Goal: Task Accomplishment & Management: Use online tool/utility

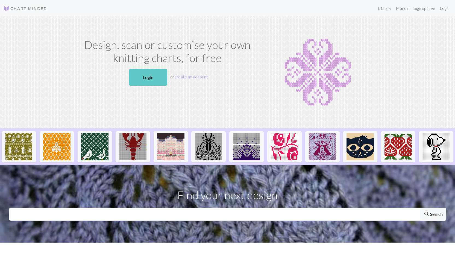
click at [149, 78] on link "Login" at bounding box center [148, 77] width 38 height 17
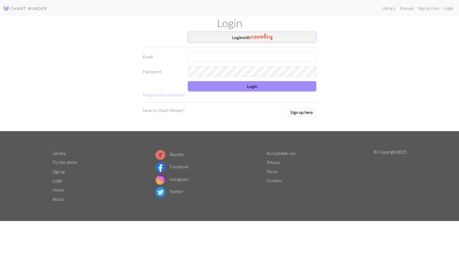
click at [239, 39] on button "Login with" at bounding box center [252, 37] width 129 height 11
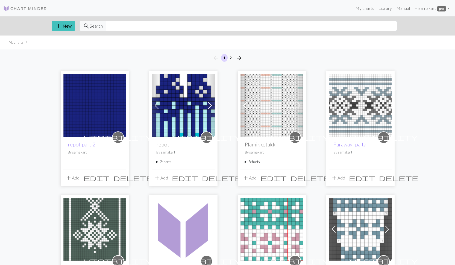
scroll to position [11, 0]
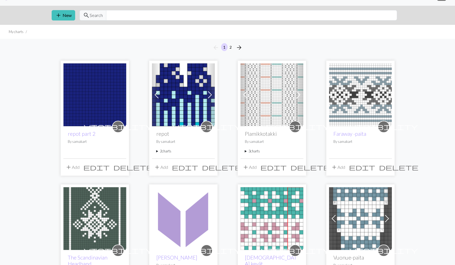
click at [245, 151] on summary "3 charts" at bounding box center [272, 151] width 54 height 5
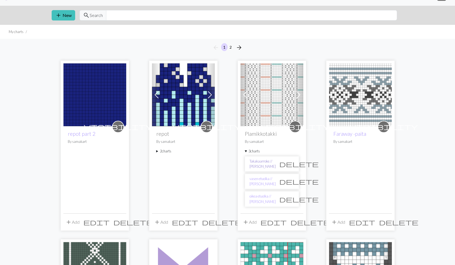
click at [252, 165] on link "Takakaarroke // [PERSON_NAME]" at bounding box center [262, 164] width 26 height 10
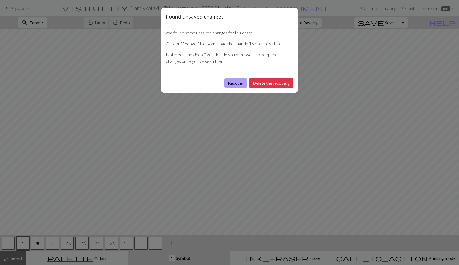
click at [231, 82] on button "Recover" at bounding box center [235, 83] width 23 height 10
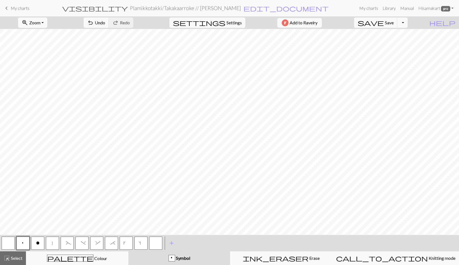
click at [40, 24] on span "Zoom" at bounding box center [34, 22] width 11 height 5
click at [42, 32] on button "Fit all" at bounding box center [39, 34] width 43 height 9
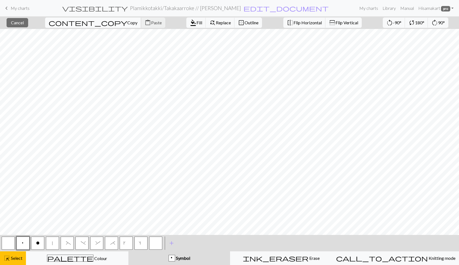
click at [127, 22] on span "Copy" at bounding box center [132, 22] width 10 height 5
click at [24, 23] on span "Cancel" at bounding box center [17, 22] width 13 height 5
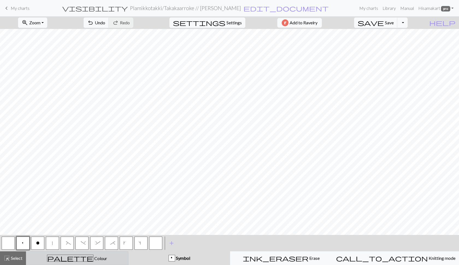
click at [93, 260] on span "Colour" at bounding box center [100, 258] width 14 height 5
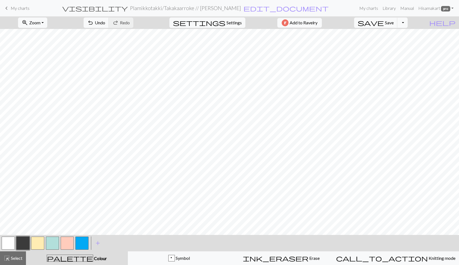
click at [69, 241] on button "button" at bounding box center [67, 242] width 13 height 13
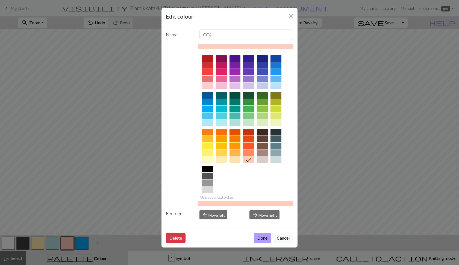
click at [258, 237] on button "Done" at bounding box center [262, 238] width 17 height 10
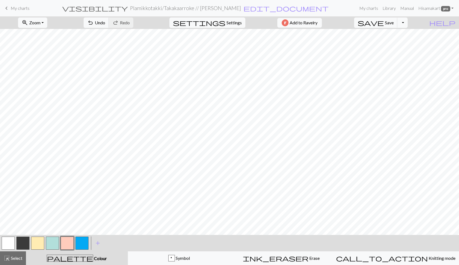
click at [53, 244] on button "button" at bounding box center [52, 242] width 13 height 13
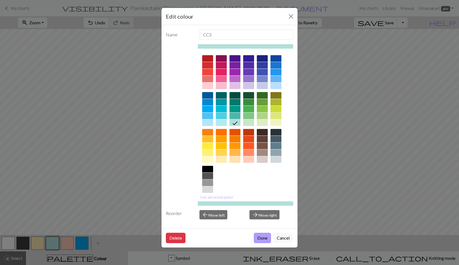
click at [263, 237] on button "Done" at bounding box center [262, 238] width 17 height 10
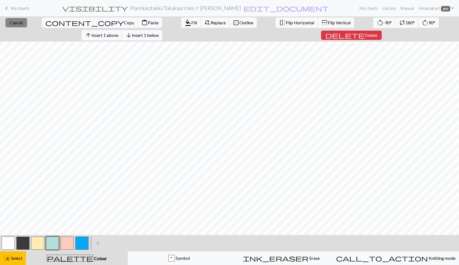
click at [7, 26] on button "close Cancel" at bounding box center [16, 22] width 22 height 9
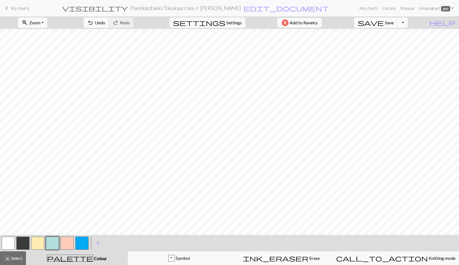
click at [407, 22] on button "Toggle Dropdown" at bounding box center [402, 22] width 10 height 10
click at [451, 8] on link "Hi [PERSON_NAME] pro" at bounding box center [436, 8] width 40 height 11
click at [229, 22] on span "Settings" at bounding box center [233, 22] width 15 height 7
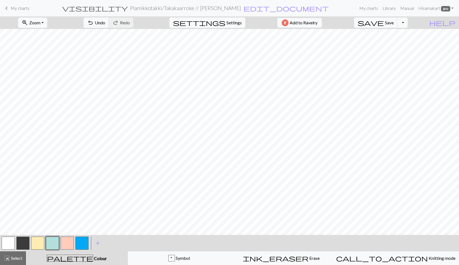
select select "aran"
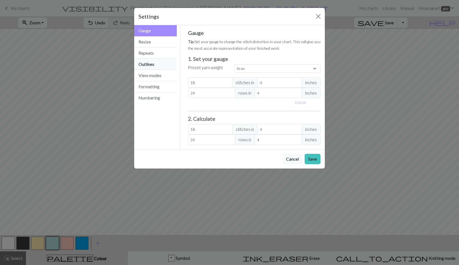
click at [156, 65] on button "Outlines" at bounding box center [155, 64] width 43 height 11
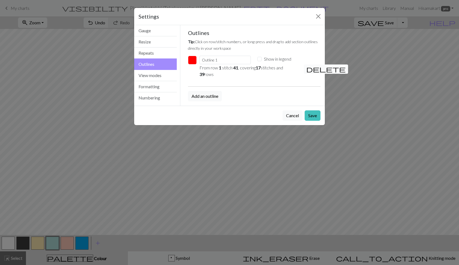
click at [311, 68] on span "delete" at bounding box center [325, 69] width 39 height 8
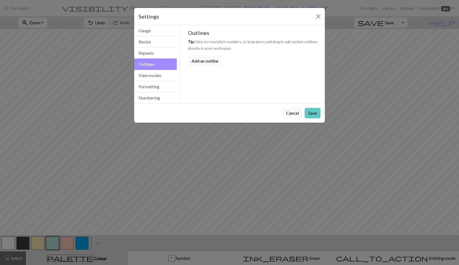
click at [310, 113] on button "Save" at bounding box center [312, 113] width 16 height 10
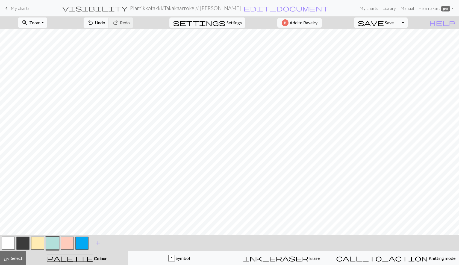
click at [40, 24] on span "Zoom" at bounding box center [34, 22] width 11 height 5
click at [40, 35] on button "Fit all" at bounding box center [39, 34] width 43 height 9
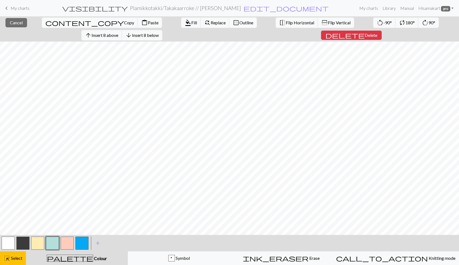
click at [239, 24] on span "Outline" at bounding box center [246, 22] width 14 height 5
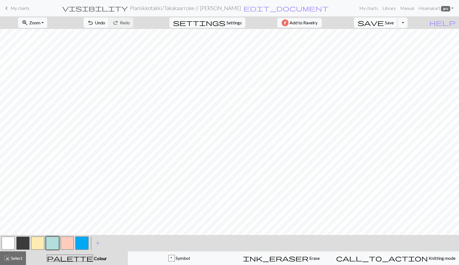
click at [384, 23] on span "save" at bounding box center [370, 23] width 26 height 8
click at [407, 24] on button "Toggle Dropdown" at bounding box center [402, 22] width 10 height 10
click at [388, 43] on button "save_alt Download" at bounding box center [362, 43] width 90 height 9
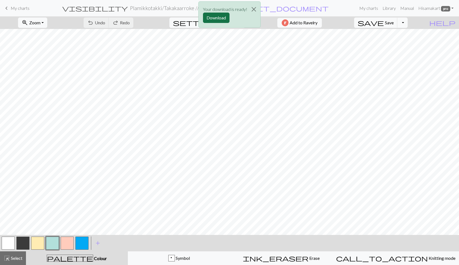
click at [215, 16] on button "Download" at bounding box center [216, 18] width 26 height 10
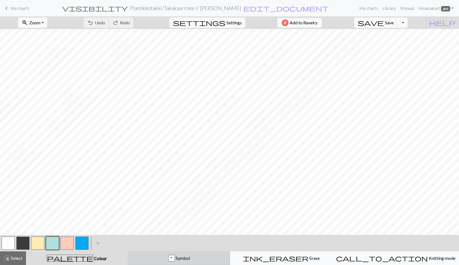
click at [168, 260] on div "p Symbol" at bounding box center [178, 258] width 95 height 7
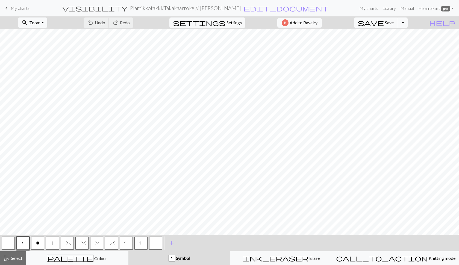
click at [139, 243] on button "s" at bounding box center [140, 242] width 13 height 13
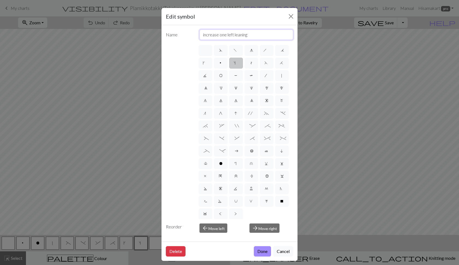
click at [250, 34] on input "increase one left leaning" at bounding box center [246, 34] width 94 height 10
click at [321, 42] on div "Edit symbol Name increase one left leaning d f g h j k p s t F H J O P T / | 0 …" at bounding box center [229, 132] width 459 height 265
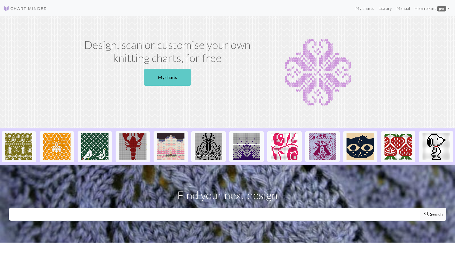
click at [177, 78] on link "My charts" at bounding box center [167, 77] width 47 height 17
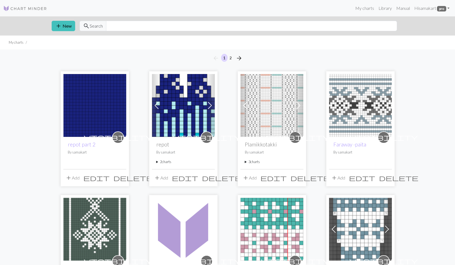
click at [243, 177] on span "add" at bounding box center [245, 178] width 7 height 8
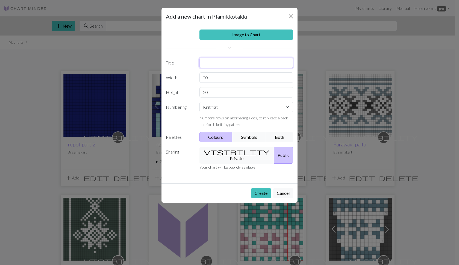
click at [220, 61] on input "text" at bounding box center [246, 63] width 94 height 10
type input "[PERSON_NAME] / hihojen palmikko"
click at [219, 78] on input "20" at bounding box center [246, 77] width 94 height 10
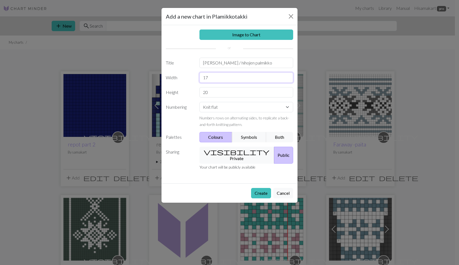
type input "17"
click at [219, 94] on input "20" at bounding box center [246, 92] width 94 height 10
type input "7"
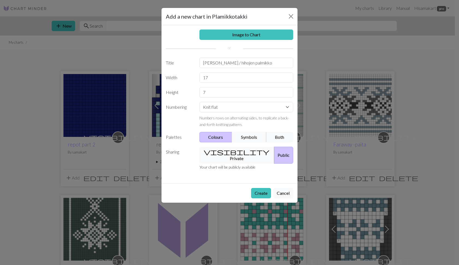
click at [247, 137] on button "Symbols" at bounding box center [249, 137] width 34 height 10
click at [230, 151] on button "visibility Private" at bounding box center [236, 155] width 75 height 17
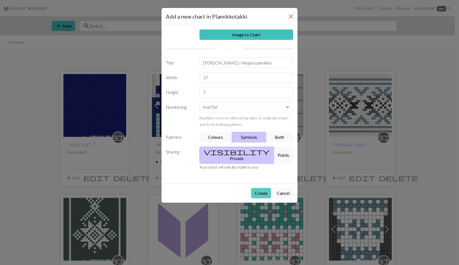
click at [261, 188] on button "Create" at bounding box center [261, 193] width 20 height 10
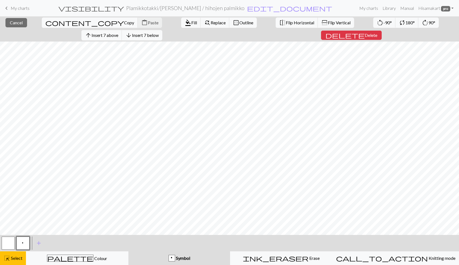
click at [68, 23] on div "content_copy Copy content_paste Paste" at bounding box center [102, 22] width 128 height 13
click at [67, 21] on div "content_copy Copy content_paste Paste" at bounding box center [102, 22] width 128 height 13
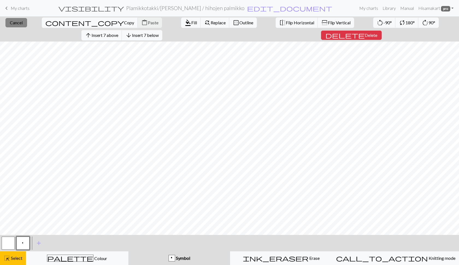
click at [13, 22] on span "Cancel" at bounding box center [16, 22] width 13 height 5
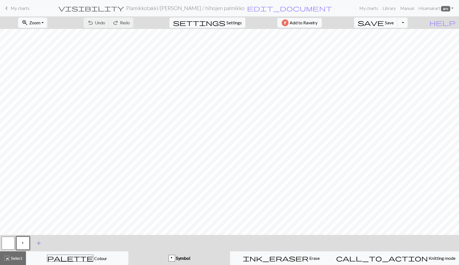
click at [37, 244] on span "add" at bounding box center [38, 243] width 7 height 8
click at [37, 244] on button "button" at bounding box center [37, 242] width 13 height 13
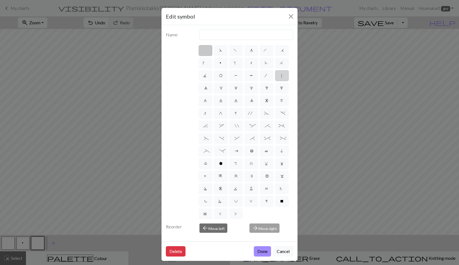
click at [280, 79] on span "|" at bounding box center [281, 75] width 2 height 5
click at [280, 76] on input "|" at bounding box center [282, 74] width 4 height 4
radio input "true"
type input "slip stitch"
click at [259, 251] on button "Done" at bounding box center [262, 251] width 17 height 10
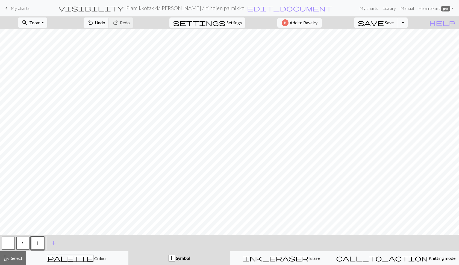
click at [100, 0] on nav "keyboard_arrow_left My charts visibility Plamikkotakki / [PERSON_NAME] / hihoje…" at bounding box center [229, 8] width 459 height 16
click at [24, 245] on button "p" at bounding box center [22, 242] width 13 height 13
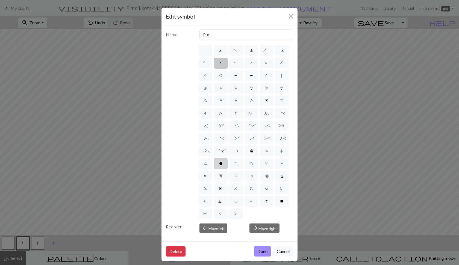
click at [219, 167] on span "o" at bounding box center [220, 163] width 3 height 5
click at [219, 164] on input "o" at bounding box center [221, 162] width 4 height 4
radio input "true"
type input "purl"
click at [258, 249] on button "Done" at bounding box center [262, 251] width 17 height 10
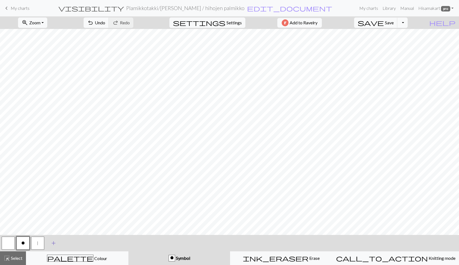
click at [51, 242] on span "add" at bounding box center [53, 243] width 7 height 8
click at [51, 242] on button "button" at bounding box center [52, 242] width 13 height 13
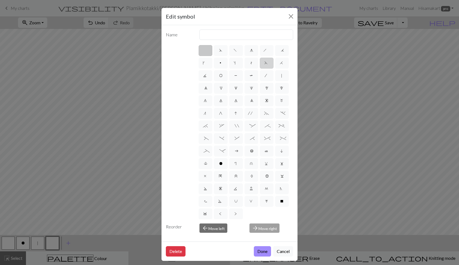
click at [260, 69] on label "F" at bounding box center [267, 63] width 14 height 11
click at [264, 63] on input "F" at bounding box center [266, 62] width 4 height 4
radio input "true"
type input "ssk"
click at [207, 154] on span "_" at bounding box center [205, 151] width 4 height 5
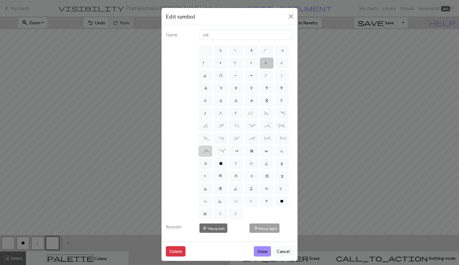
click at [207, 151] on input "_" at bounding box center [205, 149] width 4 height 4
radio input "true"
type input "Left part of left 4+ cable"
click at [206, 142] on span "(" at bounding box center [205, 138] width 2 height 5
click at [208, 138] on input "(" at bounding box center [206, 137] width 4 height 4
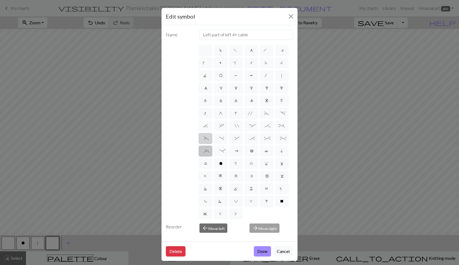
radio input "true"
type input "left part of left 3+ stitch cable, wyif"
click at [263, 249] on button "Done" at bounding box center [262, 251] width 17 height 10
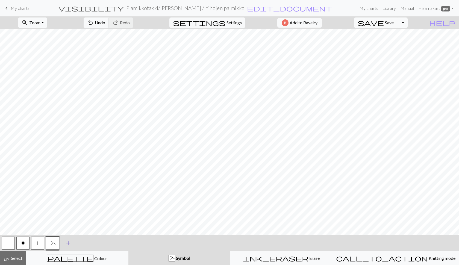
click at [67, 244] on span "add" at bounding box center [68, 243] width 7 height 8
click at [67, 244] on button "button" at bounding box center [67, 242] width 13 height 13
click at [64, 246] on button "button" at bounding box center [67, 242] width 13 height 13
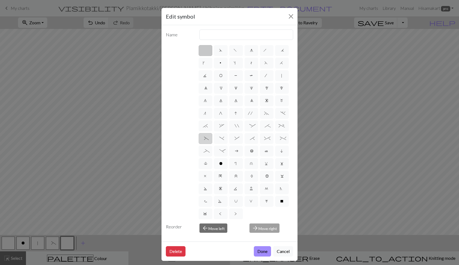
click at [206, 142] on span "(" at bounding box center [205, 138] width 2 height 5
click at [208, 138] on input "(" at bounding box center [206, 137] width 4 height 4
radio input "true"
type input "left part of left 3+ stitch cable, wyif"
click at [222, 142] on span ")" at bounding box center [220, 138] width 2 height 5
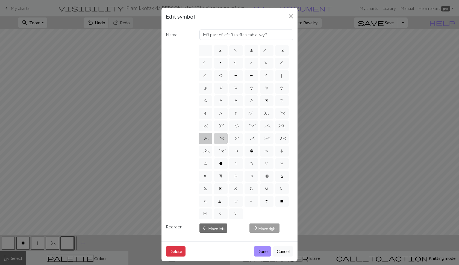
click at [223, 138] on input ")" at bounding box center [221, 137] width 4 height 4
radio input "true"
type input "right part of left 3+ stitch cable, wyif"
click at [260, 252] on button "Done" at bounding box center [262, 251] width 17 height 10
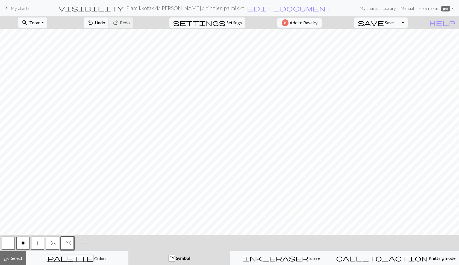
click at [83, 243] on span "add" at bounding box center [83, 243] width 7 height 8
click at [83, 243] on button "button" at bounding box center [81, 242] width 13 height 13
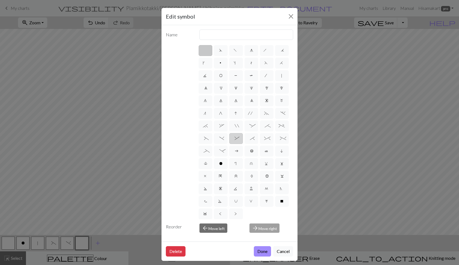
click at [243, 144] on label "&" at bounding box center [236, 138] width 14 height 11
click at [238, 138] on input "&" at bounding box center [237, 137] width 4 height 4
radio input "true"
type input "left part of right 3+ stitch cable, wyib"
click at [260, 250] on button "Done" at bounding box center [262, 251] width 17 height 10
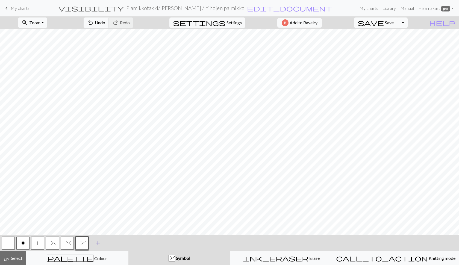
click at [94, 245] on button "add Add a symbol" at bounding box center [98, 243] width 14 height 14
click at [96, 244] on button "button" at bounding box center [96, 242] width 13 height 13
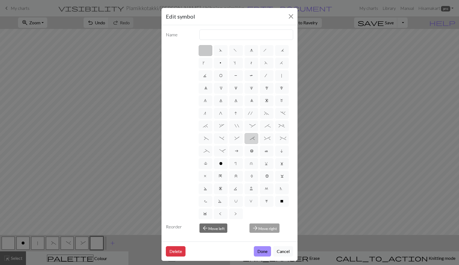
click at [250, 142] on span "*" at bounding box center [251, 138] width 2 height 5
click at [250, 138] on input "*" at bounding box center [252, 137] width 4 height 4
radio input "true"
type input "right part of right 3+ stitch cable, wyib"
click at [254, 251] on button "Done" at bounding box center [262, 251] width 17 height 10
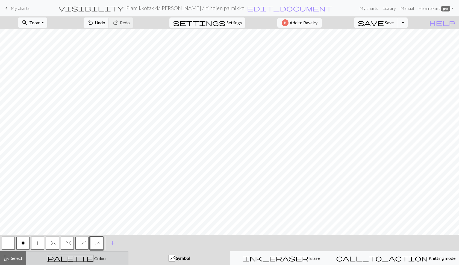
click at [125, 260] on div "palette Colour Colour" at bounding box center [76, 257] width 95 height 7
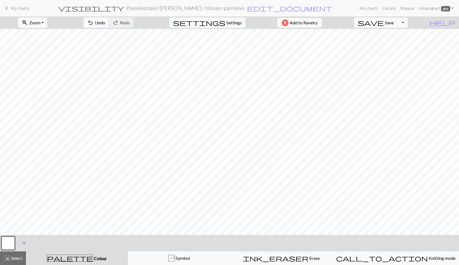
click at [26, 243] on span "add" at bounding box center [24, 243] width 7 height 8
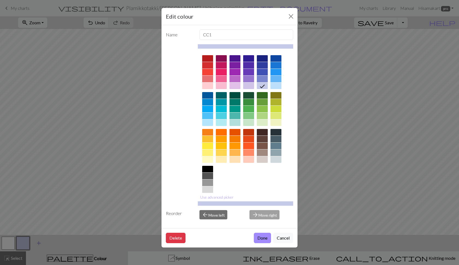
click at [26, 243] on div "Edit colour Name CC1 Use advanced picker Reorder arrow_back Move left arrow_for…" at bounding box center [229, 132] width 459 height 265
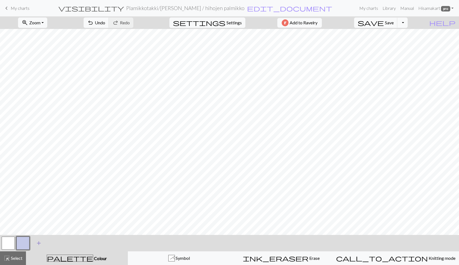
click at [26, 243] on button "button" at bounding box center [22, 242] width 13 height 13
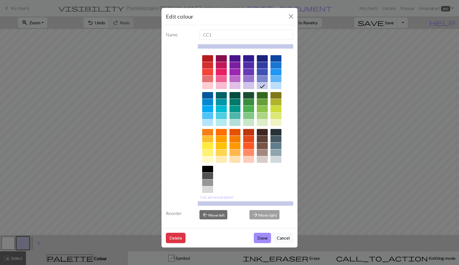
scroll to position [1, 0]
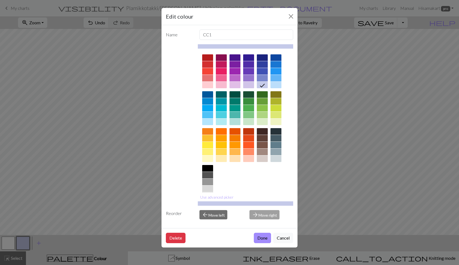
click at [251, 159] on div at bounding box center [248, 158] width 11 height 7
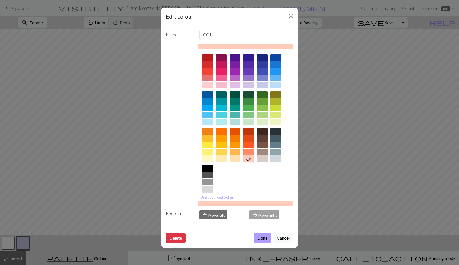
click at [260, 235] on button "Done" at bounding box center [262, 238] width 17 height 10
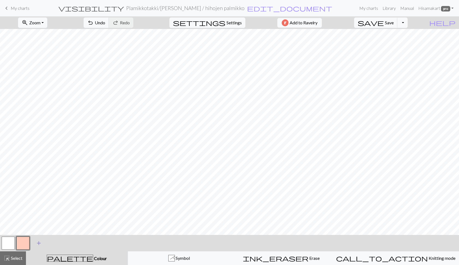
click at [43, 242] on button "add Add a colour" at bounding box center [39, 243] width 14 height 14
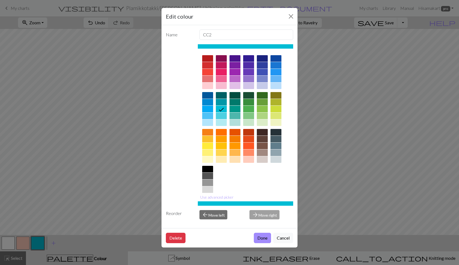
click at [224, 119] on div at bounding box center [221, 122] width 11 height 7
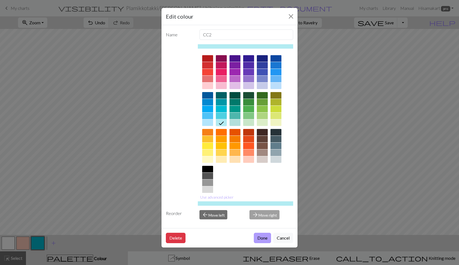
click at [260, 235] on button "Done" at bounding box center [262, 238] width 17 height 10
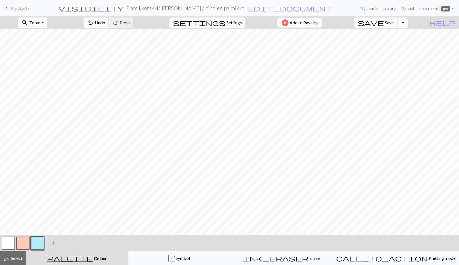
click at [393, 23] on span "Save" at bounding box center [389, 22] width 9 height 5
click at [38, 245] on button "button" at bounding box center [37, 242] width 13 height 13
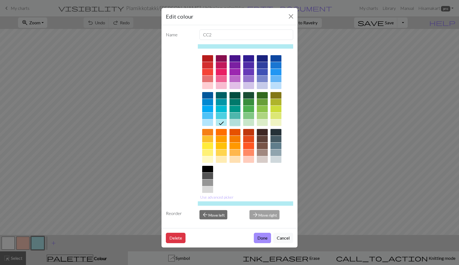
click at [234, 122] on div at bounding box center [234, 122] width 11 height 7
click at [256, 234] on button "Done" at bounding box center [262, 238] width 17 height 10
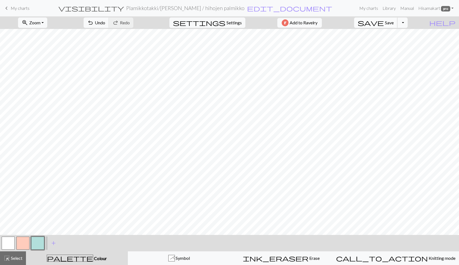
click at [393, 20] on span "Save" at bounding box center [389, 22] width 9 height 5
click at [407, 22] on button "Toggle Dropdown" at bounding box center [402, 22] width 10 height 10
click at [394, 42] on button "save_alt Download" at bounding box center [362, 43] width 90 height 9
click at [407, 24] on button "Toggle Dropdown" at bounding box center [402, 22] width 10 height 10
click at [398, 42] on button "save_alt Download" at bounding box center [362, 43] width 90 height 9
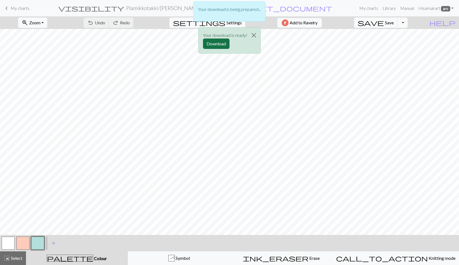
click at [215, 43] on button "Download" at bounding box center [216, 43] width 26 height 10
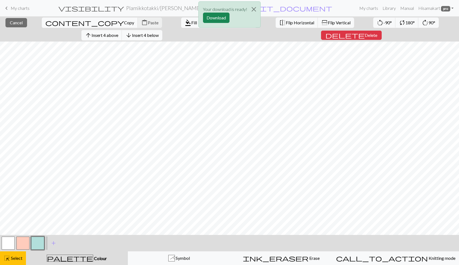
click at [370, 23] on div "Your download is ready! Download" at bounding box center [229, 16] width 459 height 32
click at [254, 8] on button "Close" at bounding box center [253, 9] width 13 height 15
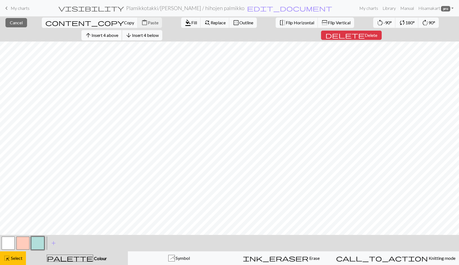
click at [118, 32] on span "Insert 4 above" at bounding box center [104, 34] width 27 height 5
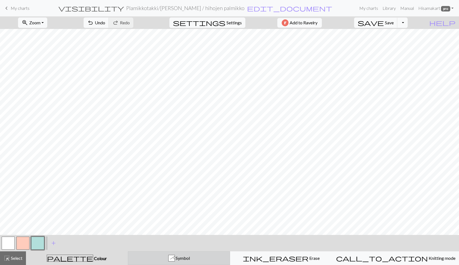
click at [167, 259] on div "* Symbol" at bounding box center [178, 258] width 95 height 7
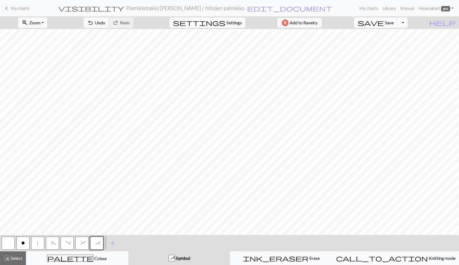
click at [20, 244] on button "o" at bounding box center [22, 242] width 13 height 13
click at [43, 245] on button "|" at bounding box center [37, 242] width 13 height 13
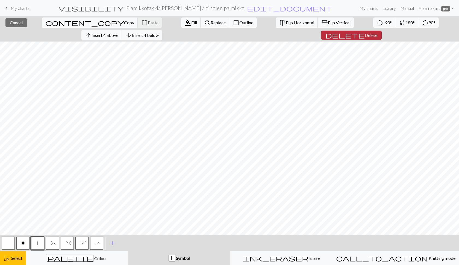
click at [377, 32] on span "Delete" at bounding box center [371, 34] width 13 height 5
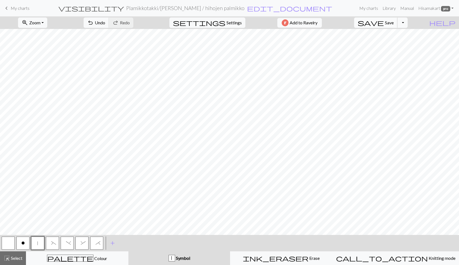
click at [386, 23] on button "save Save Save" at bounding box center [375, 22] width 43 height 10
click at [393, 22] on span "Save" at bounding box center [389, 22] width 9 height 5
click at [407, 22] on button "Toggle Dropdown" at bounding box center [402, 22] width 10 height 10
click at [388, 44] on button "save_alt Download" at bounding box center [362, 43] width 90 height 9
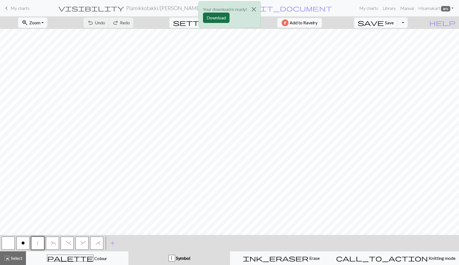
click at [218, 17] on button "Download" at bounding box center [216, 18] width 26 height 10
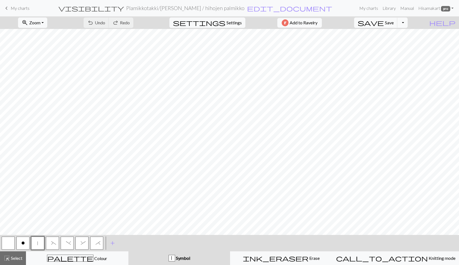
click at [24, 238] on button "o" at bounding box center [22, 242] width 13 height 13
click at [24, 242] on span "o" at bounding box center [22, 243] width 3 height 5
click at [24, 242] on div "Edit symbol Name purl d f g h j k p s t F H J O P T / | 0 1 2 3 4 5 6 7 8 9 e m…" at bounding box center [229, 132] width 459 height 265
click at [22, 241] on span "o" at bounding box center [22, 243] width 3 height 5
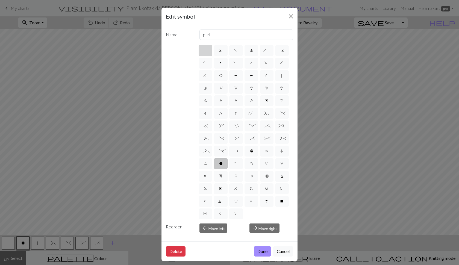
click at [199, 53] on label at bounding box center [206, 50] width 14 height 11
click at [205, 51] on input "radio" at bounding box center [207, 49] width 4 height 4
radio input "true"
type input "Knit"
click at [286, 15] on button "Close" at bounding box center [290, 16] width 9 height 9
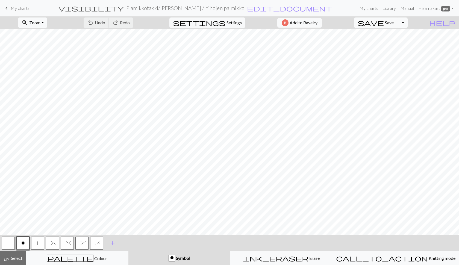
click at [47, 17] on div "zoom_in Zoom Zoom Fit all Fit width Fit height 50% 100% 150% 200%" at bounding box center [32, 22] width 37 height 13
click at [40, 21] on span "Zoom" at bounding box center [34, 22] width 11 height 5
click at [44, 34] on button "Fit all" at bounding box center [39, 34] width 43 height 9
click at [22, 242] on span "o" at bounding box center [22, 243] width 3 height 5
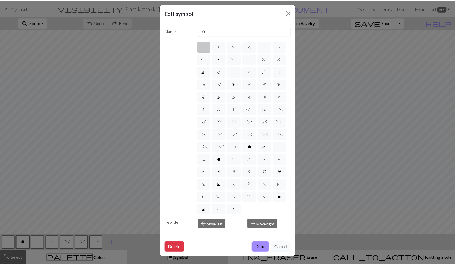
scroll to position [0, 0]
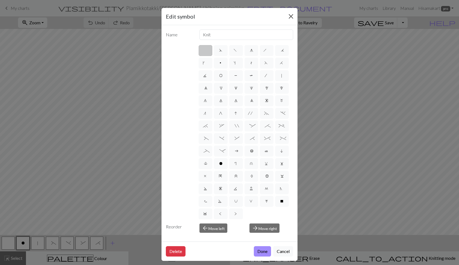
click at [287, 14] on button "Close" at bounding box center [290, 16] width 9 height 9
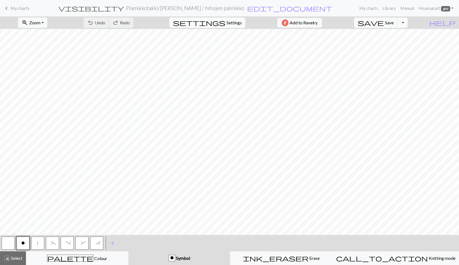
click at [229, 23] on span "Settings" at bounding box center [233, 22] width 15 height 7
select select "aran"
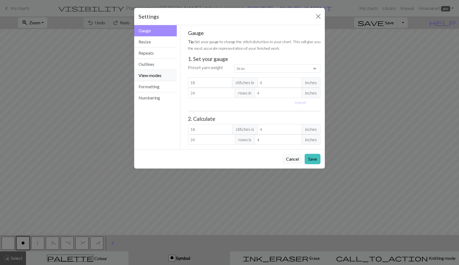
click at [158, 78] on button "View modes" at bounding box center [155, 75] width 43 height 11
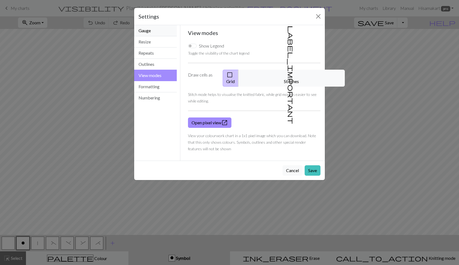
click at [151, 34] on button "Gauge" at bounding box center [155, 30] width 43 height 11
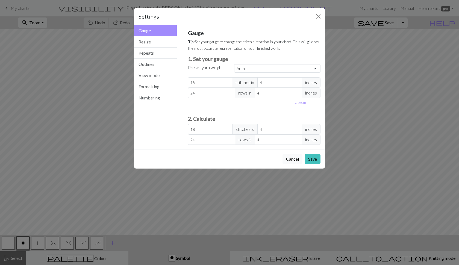
click at [287, 158] on button "Cancel" at bounding box center [292, 159] width 20 height 10
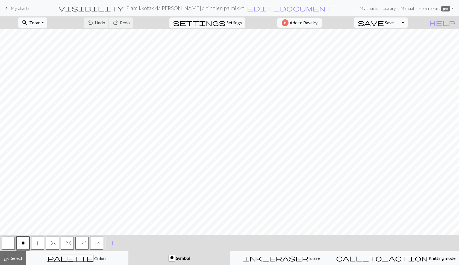
click at [19, 10] on span "My charts" at bounding box center [20, 7] width 19 height 5
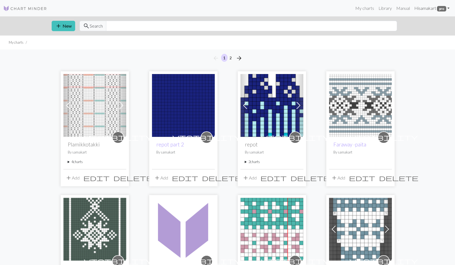
click at [428, 9] on link "Hi [PERSON_NAME] pro" at bounding box center [432, 8] width 40 height 11
click at [450, 8] on link "Hi [PERSON_NAME] pro" at bounding box center [432, 8] width 40 height 11
click at [449, 8] on link "Hi [PERSON_NAME] pro" at bounding box center [432, 8] width 40 height 11
click at [360, 10] on link "My charts" at bounding box center [364, 8] width 23 height 11
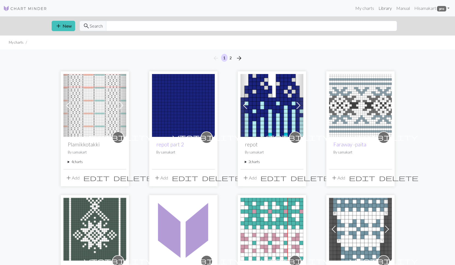
click at [389, 9] on link "Library" at bounding box center [385, 8] width 18 height 11
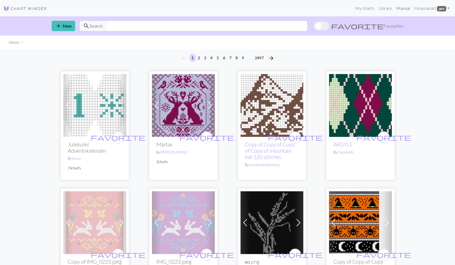
click at [403, 8] on link "Manual" at bounding box center [403, 8] width 18 height 11
click at [359, 7] on link "My charts" at bounding box center [364, 8] width 23 height 11
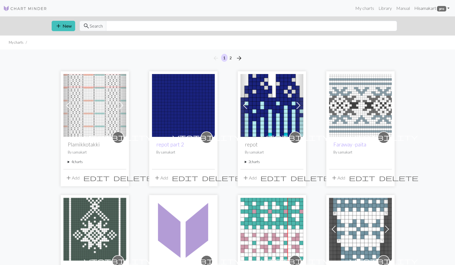
click at [421, 8] on link "Hi [PERSON_NAME] pro" at bounding box center [432, 8] width 40 height 11
click at [425, 25] on link "Account settings" at bounding box center [428, 23] width 35 height 11
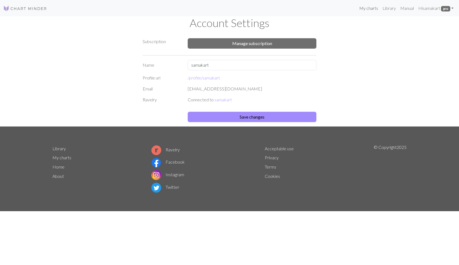
click at [363, 9] on link "My charts" at bounding box center [368, 8] width 23 height 11
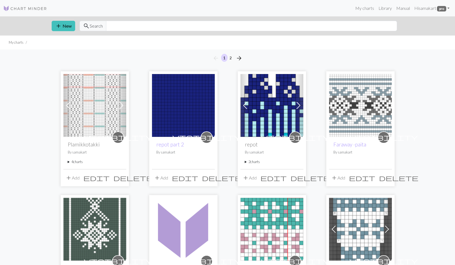
click at [88, 112] on img at bounding box center [94, 105] width 63 height 63
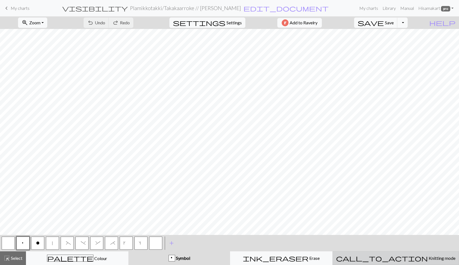
click at [428, 260] on span "Knitting mode" at bounding box center [442, 257] width 28 height 5
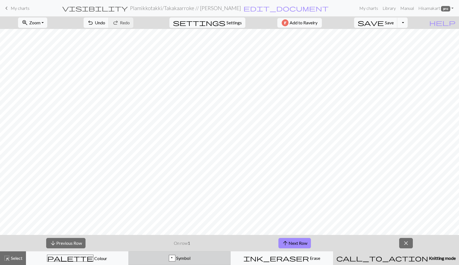
click at [184, 254] on button "p Symbol" at bounding box center [179, 258] width 102 height 14
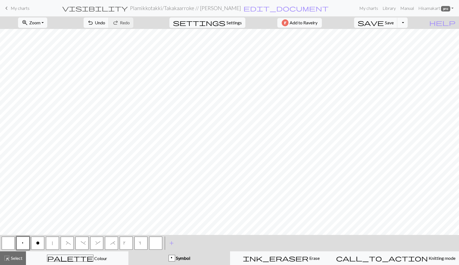
click at [158, 241] on button "button" at bounding box center [155, 242] width 13 height 13
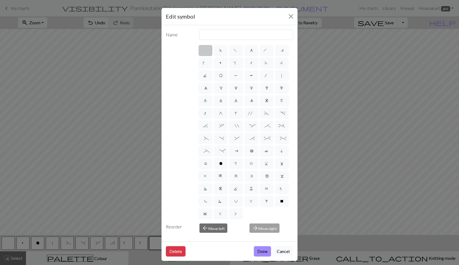
click at [277, 252] on button "Cancel" at bounding box center [283, 251] width 20 height 10
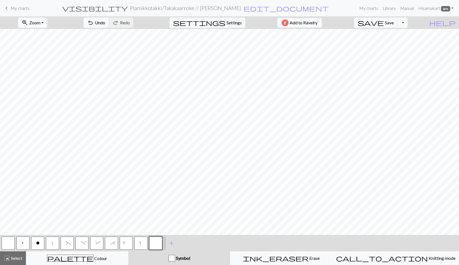
click at [191, 253] on button "Symbol" at bounding box center [179, 258] width 102 height 14
click at [189, 256] on span "Symbol" at bounding box center [182, 257] width 15 height 5
click at [142, 244] on button "s" at bounding box center [140, 242] width 13 height 13
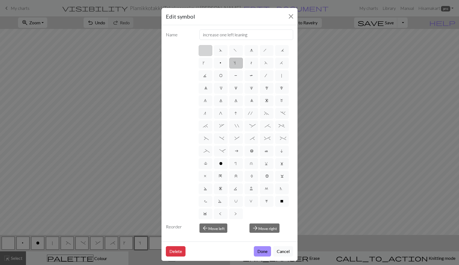
click at [200, 48] on label at bounding box center [206, 50] width 14 height 11
click at [205, 48] on input "radio" at bounding box center [207, 49] width 4 height 4
radio input "true"
type input "Knit"
click at [260, 69] on label "F" at bounding box center [267, 63] width 14 height 11
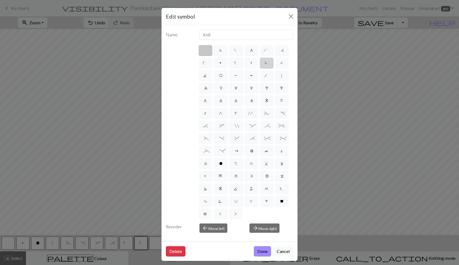
click at [264, 63] on input "F" at bounding box center [266, 62] width 4 height 4
radio input "true"
type input "ssk"
click at [277, 251] on button "Cancel" at bounding box center [283, 251] width 20 height 10
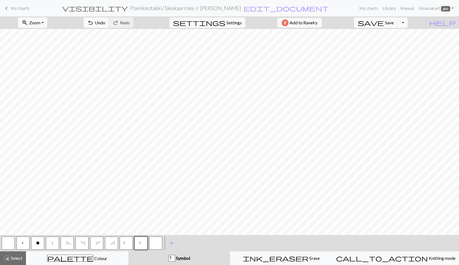
click at [124, 244] on button "k" at bounding box center [126, 242] width 13 height 13
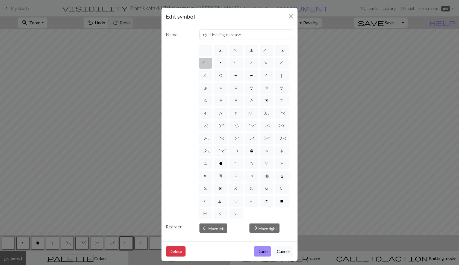
click at [280, 253] on button "Cancel" at bounding box center [283, 251] width 20 height 10
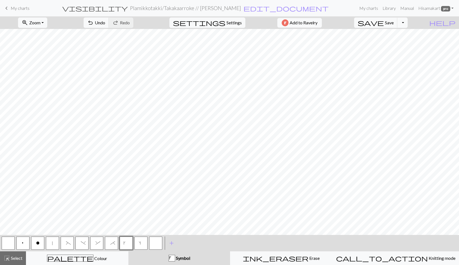
click at [140, 245] on button "s" at bounding box center [140, 242] width 13 height 13
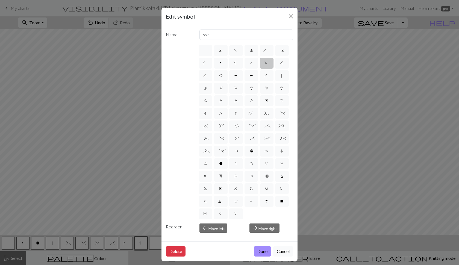
click at [279, 251] on button "Cancel" at bounding box center [283, 251] width 20 height 10
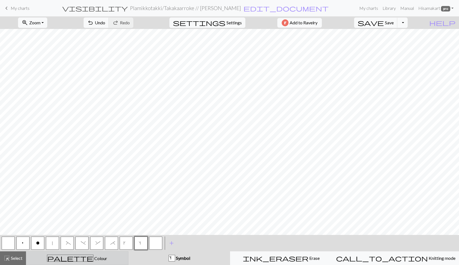
click at [93, 260] on span "Colour" at bounding box center [100, 258] width 14 height 5
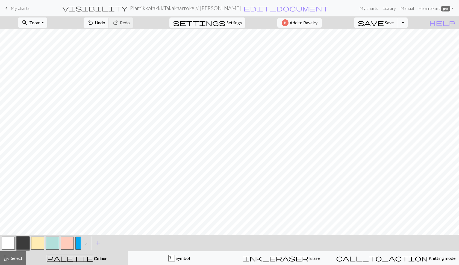
click at [23, 242] on button "button" at bounding box center [22, 242] width 13 height 13
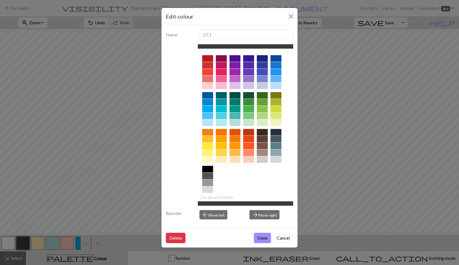
click at [283, 239] on button "Cancel" at bounding box center [283, 238] width 20 height 10
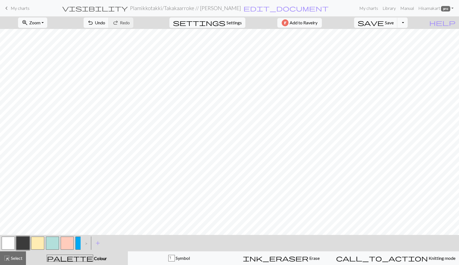
click at [10, 244] on button "button" at bounding box center [8, 242] width 13 height 13
